Goal: Navigation & Orientation: Find specific page/section

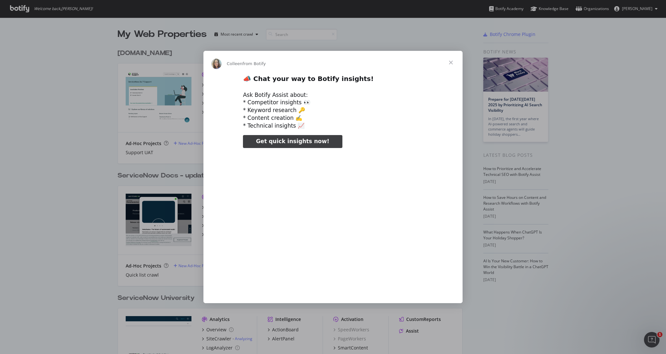
type input "3296666"
click at [449, 62] on span "Close" at bounding box center [450, 62] width 23 height 23
